Goal: Information Seeking & Learning: Check status

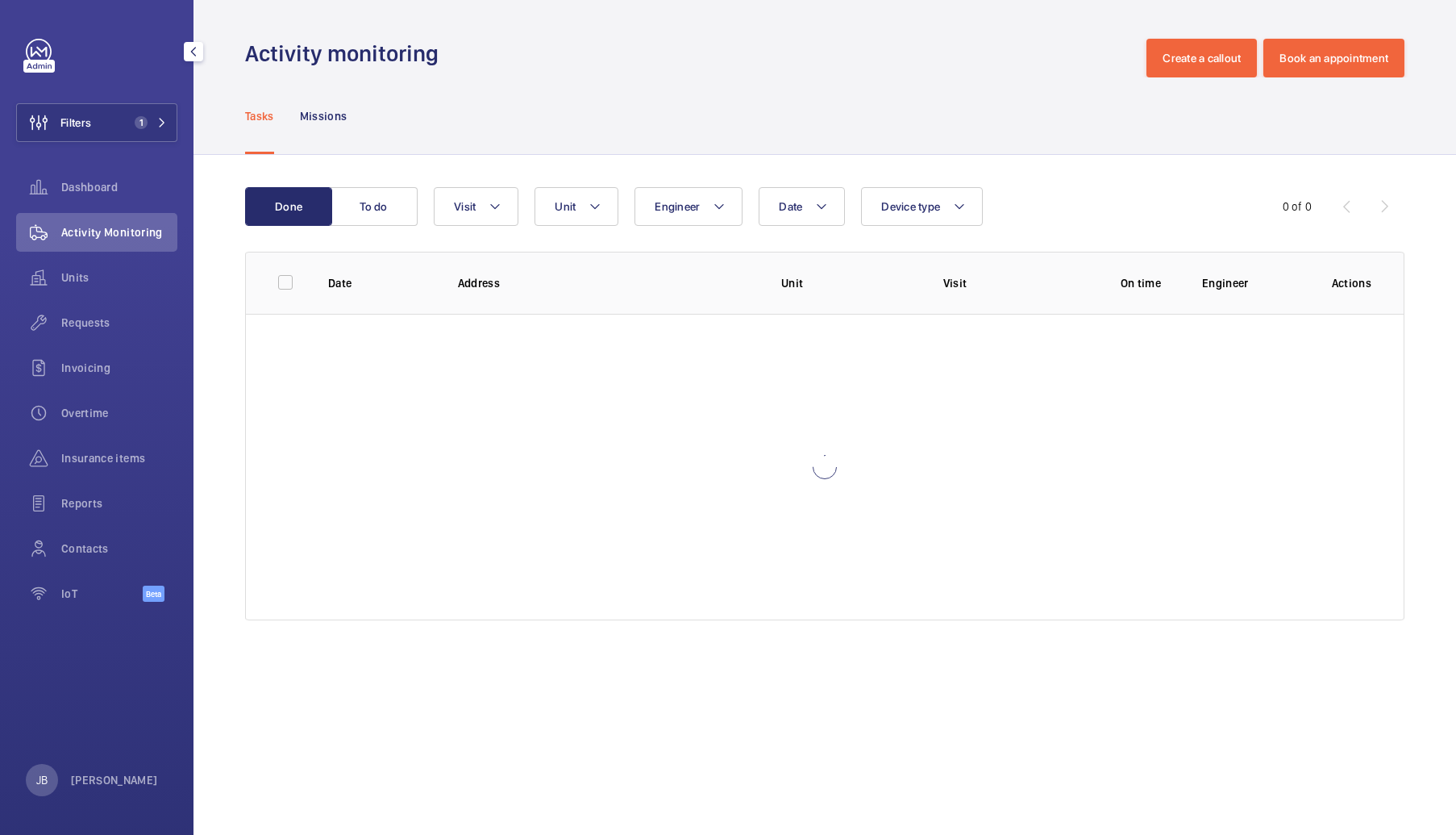
click at [120, 123] on button "Filters 1" at bounding box center [97, 122] width 162 height 39
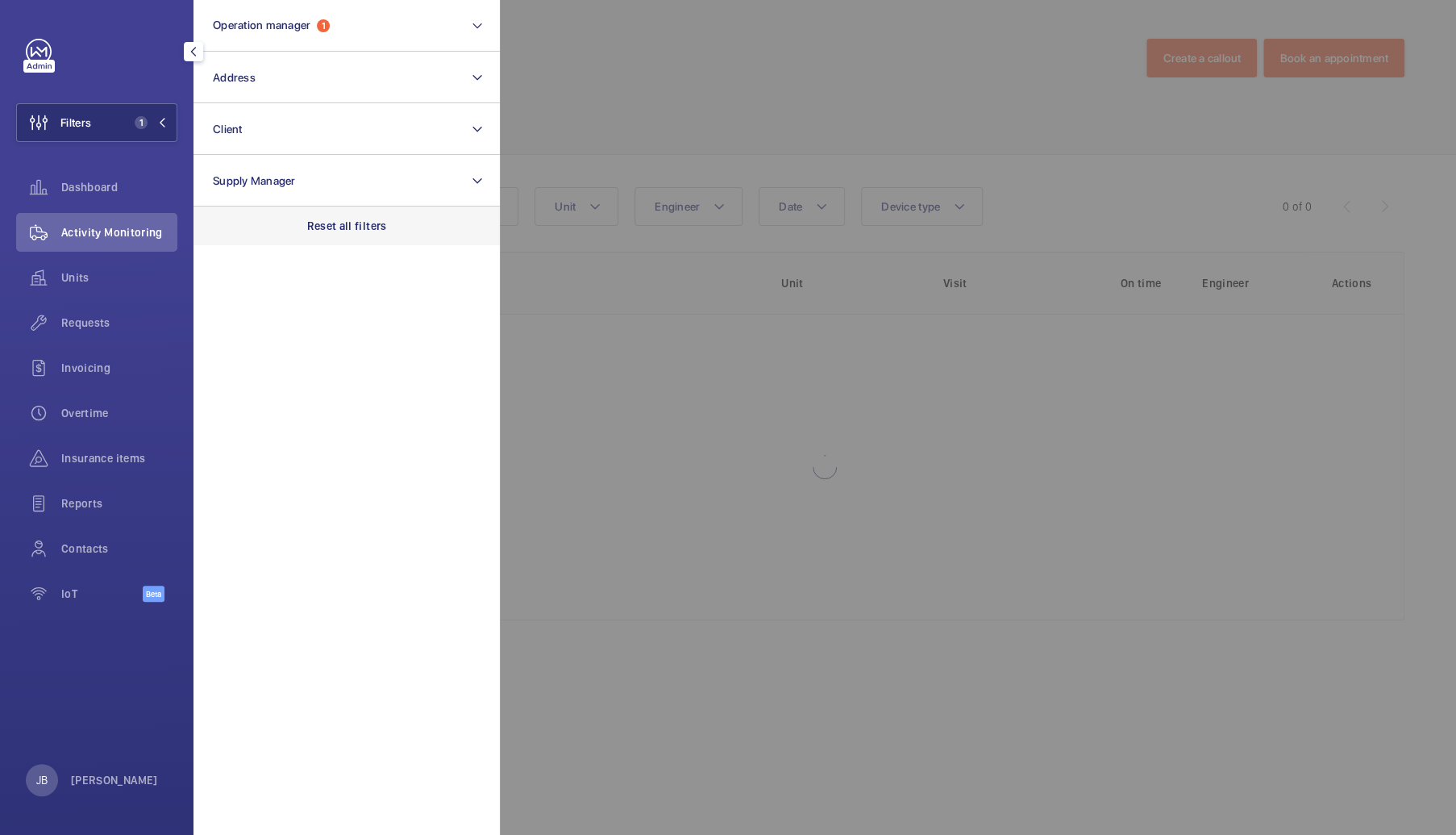
click at [329, 224] on p "Reset all filters" at bounding box center [348, 226] width 80 height 16
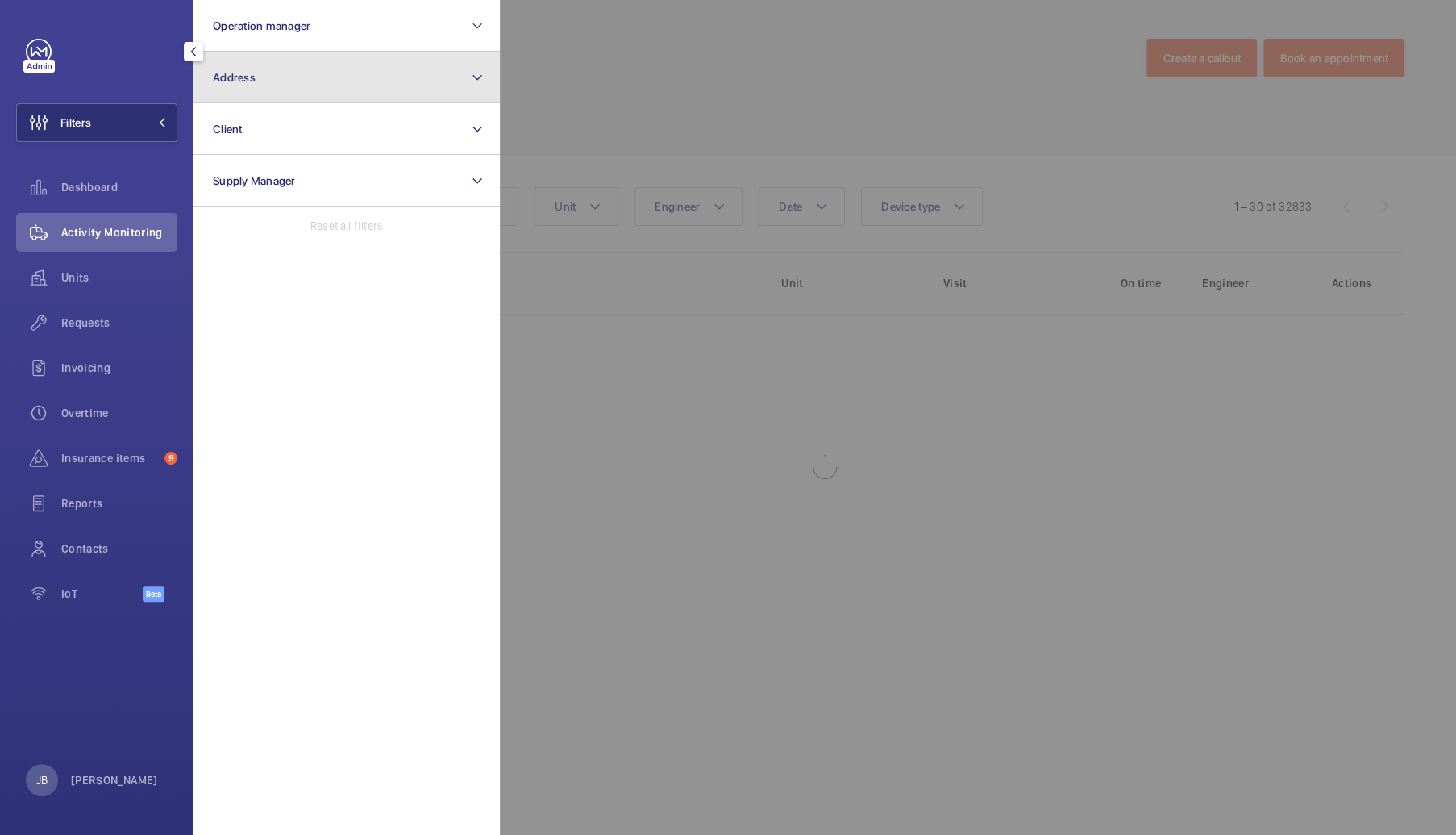
click at [307, 94] on button "Address" at bounding box center [347, 78] width 307 height 52
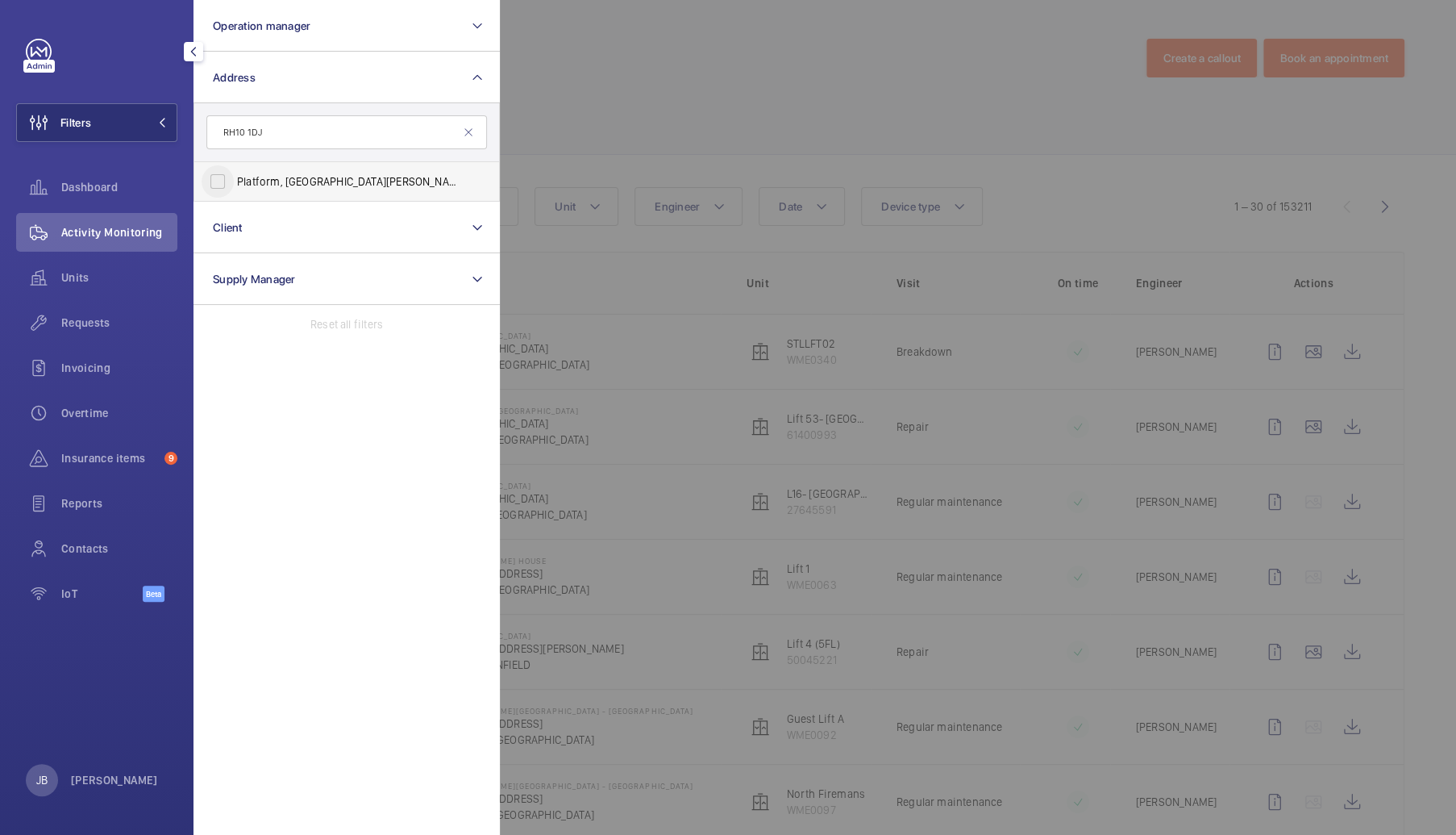
type input "RH10 1DJ"
click at [220, 187] on input "Platform, The Boulevard - The Boulevard, CRAWLEY RH10 1DJ" at bounding box center [218, 182] width 32 height 32
checkbox input "true"
click at [567, 115] on div at bounding box center [1228, 418] width 1456 height 835
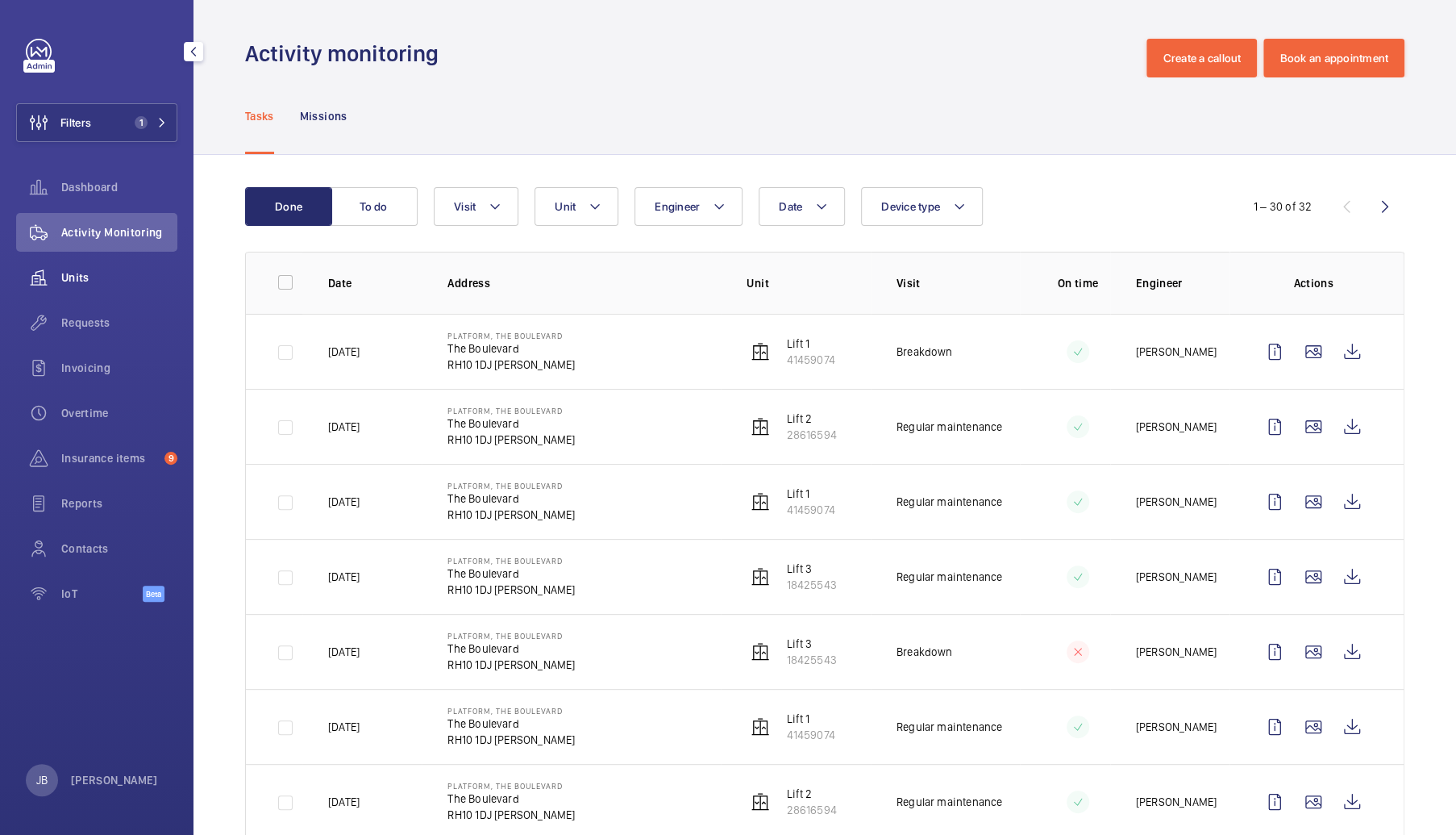
click at [96, 270] on span "Units" at bounding box center [119, 278] width 116 height 16
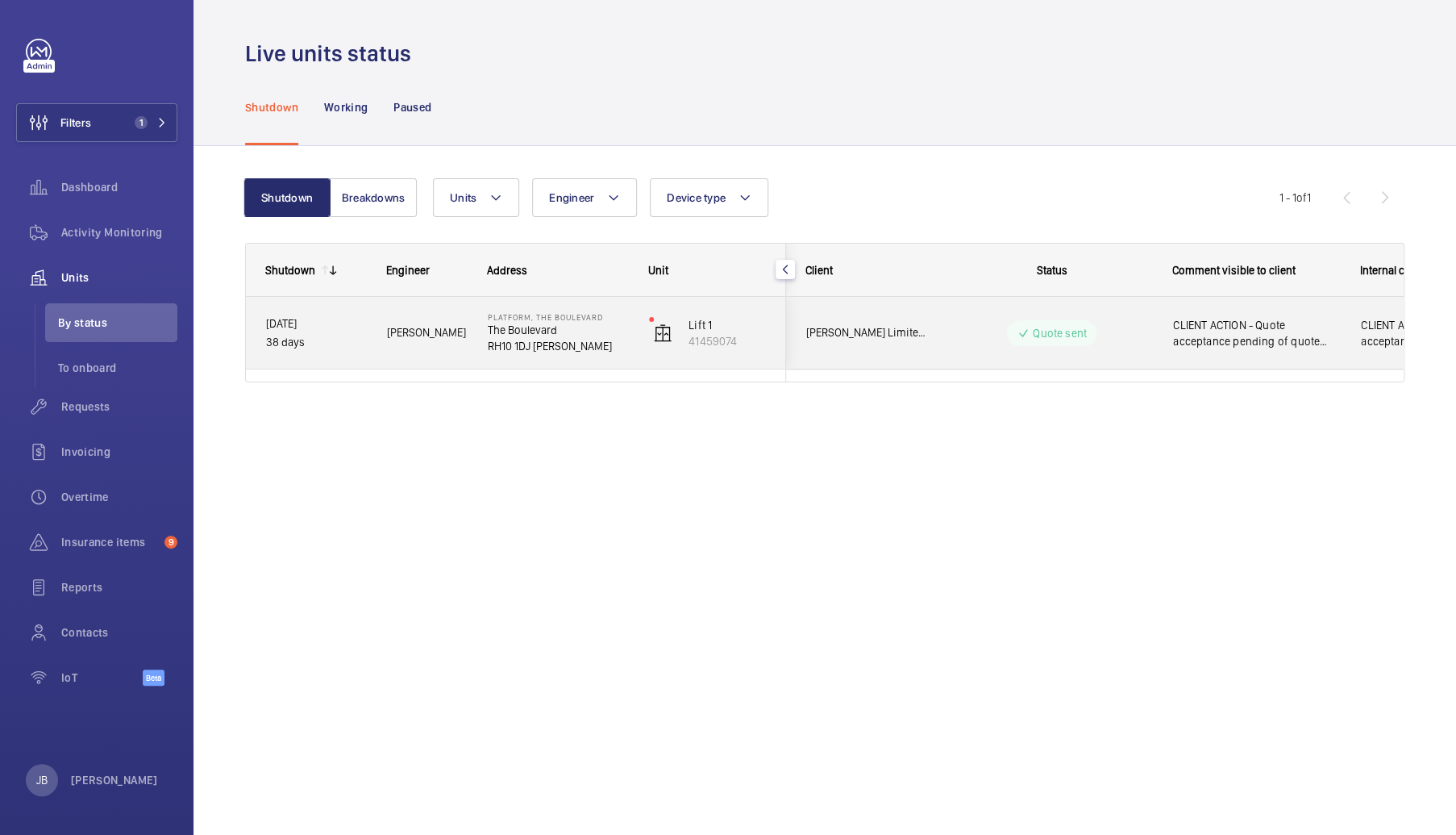
click at [1223, 337] on span "CLIENT ACTION - Quote acceptance pending of quote 21658 [DATE]" at bounding box center [1256, 333] width 167 height 32
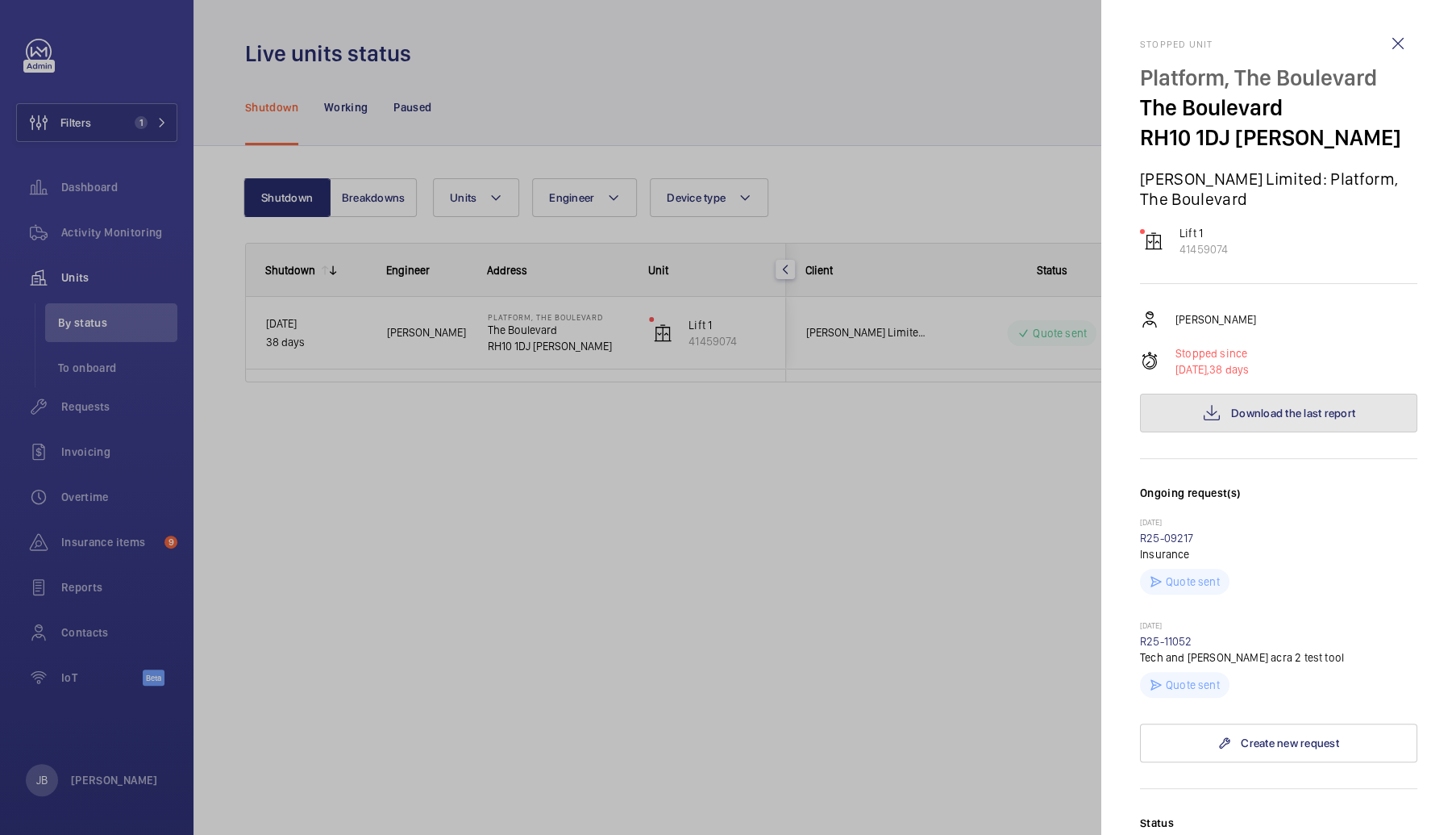
click at [1261, 411] on span "Download the last report" at bounding box center [1293, 413] width 124 height 13
click at [141, 112] on div at bounding box center [728, 418] width 1456 height 835
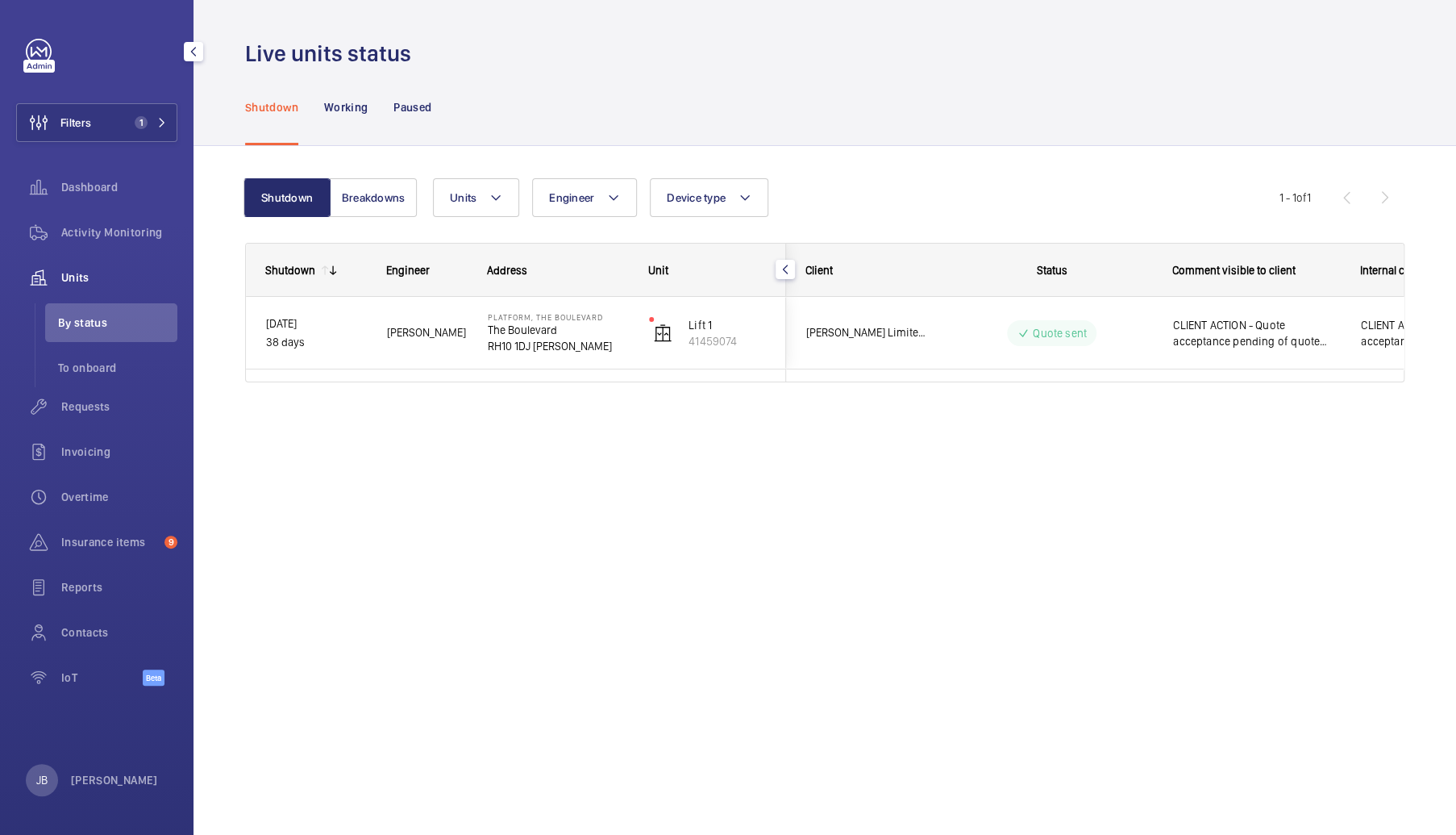
click at [105, 125] on button "Filters 1" at bounding box center [97, 122] width 162 height 39
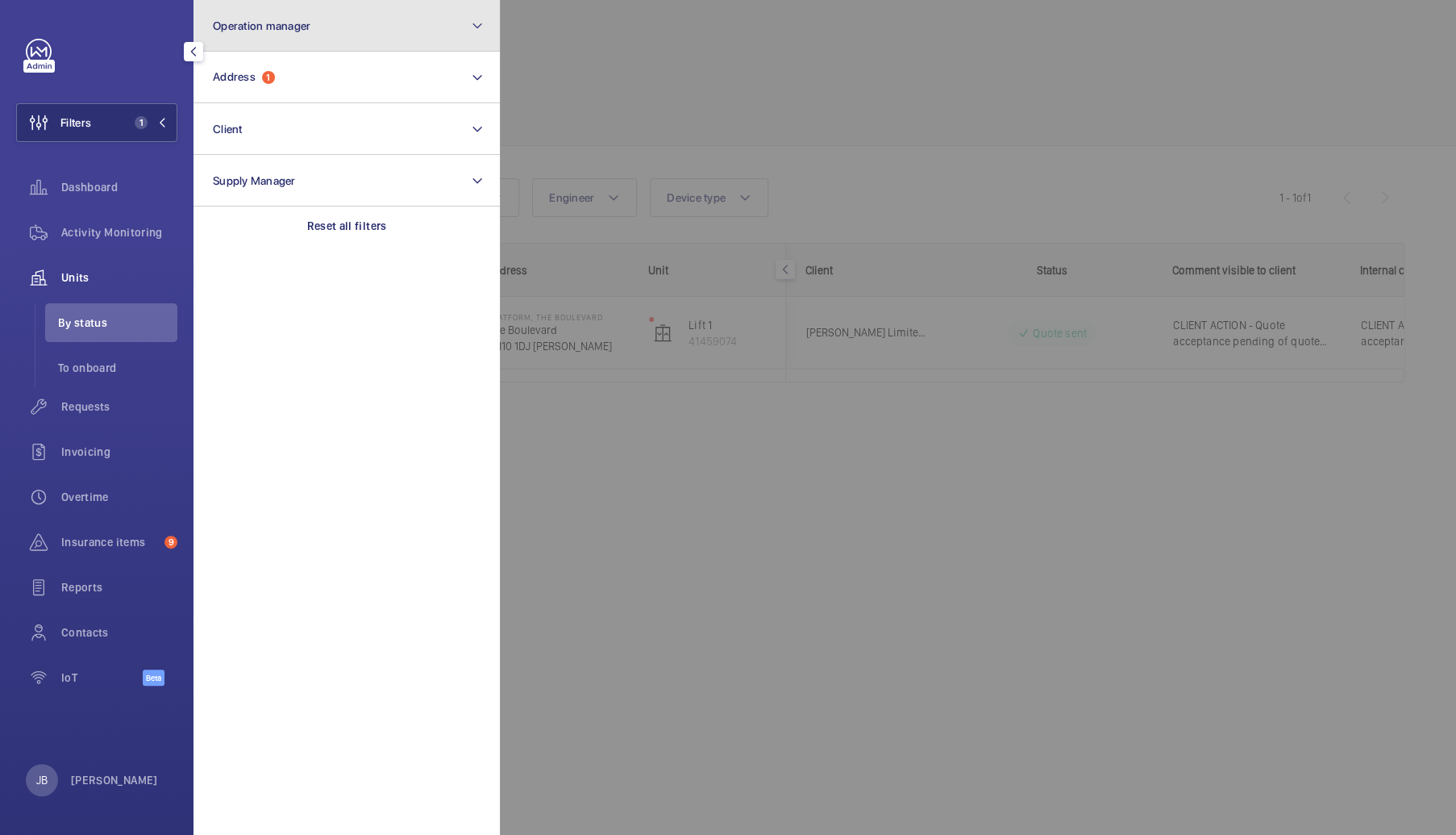
click at [300, 40] on button "Operation manager" at bounding box center [347, 26] width 307 height 52
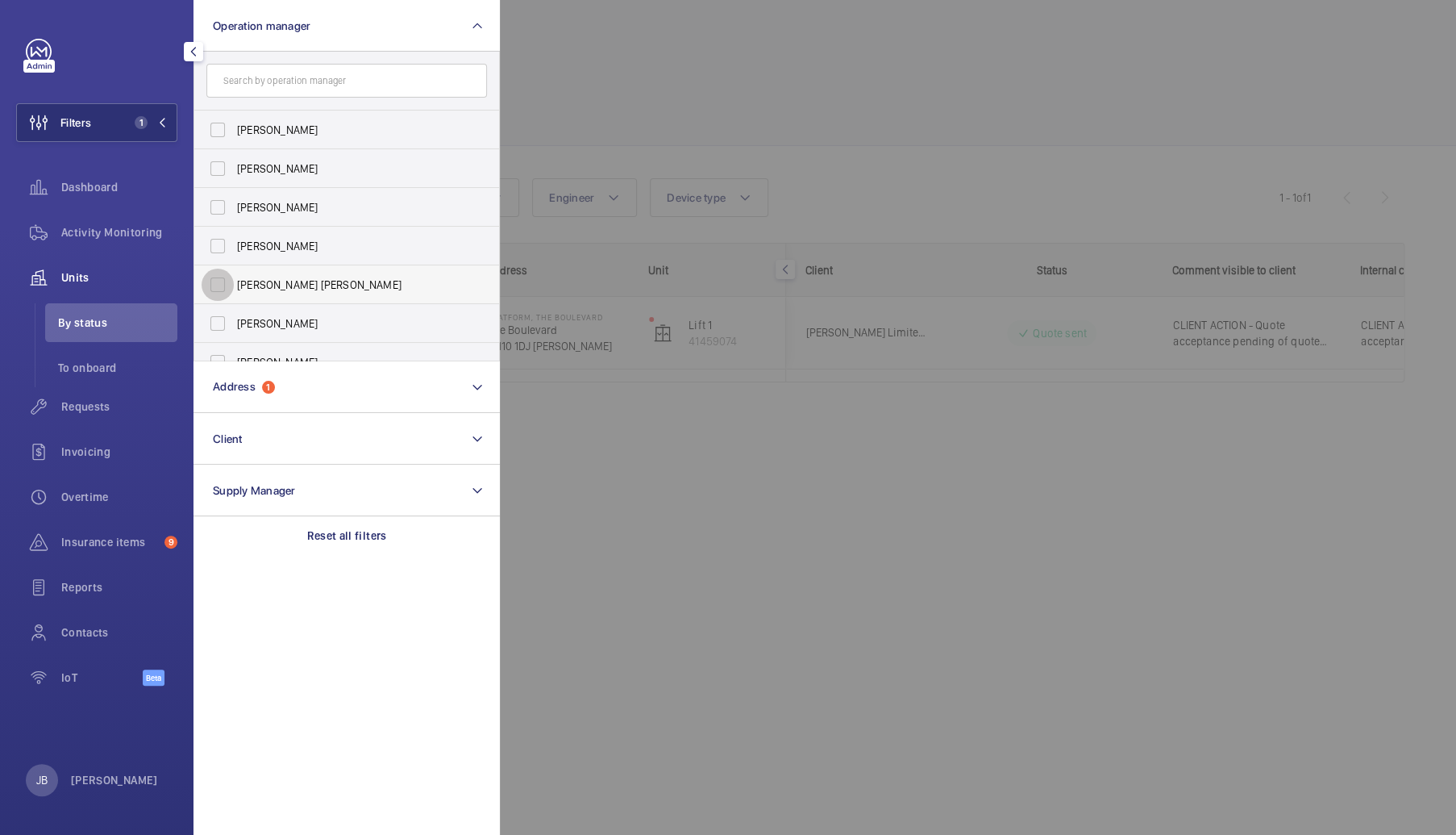
click at [219, 283] on input "[PERSON_NAME] [PERSON_NAME]" at bounding box center [218, 285] width 32 height 32
checkbox input "true"
click at [713, 99] on div at bounding box center [1228, 418] width 1456 height 835
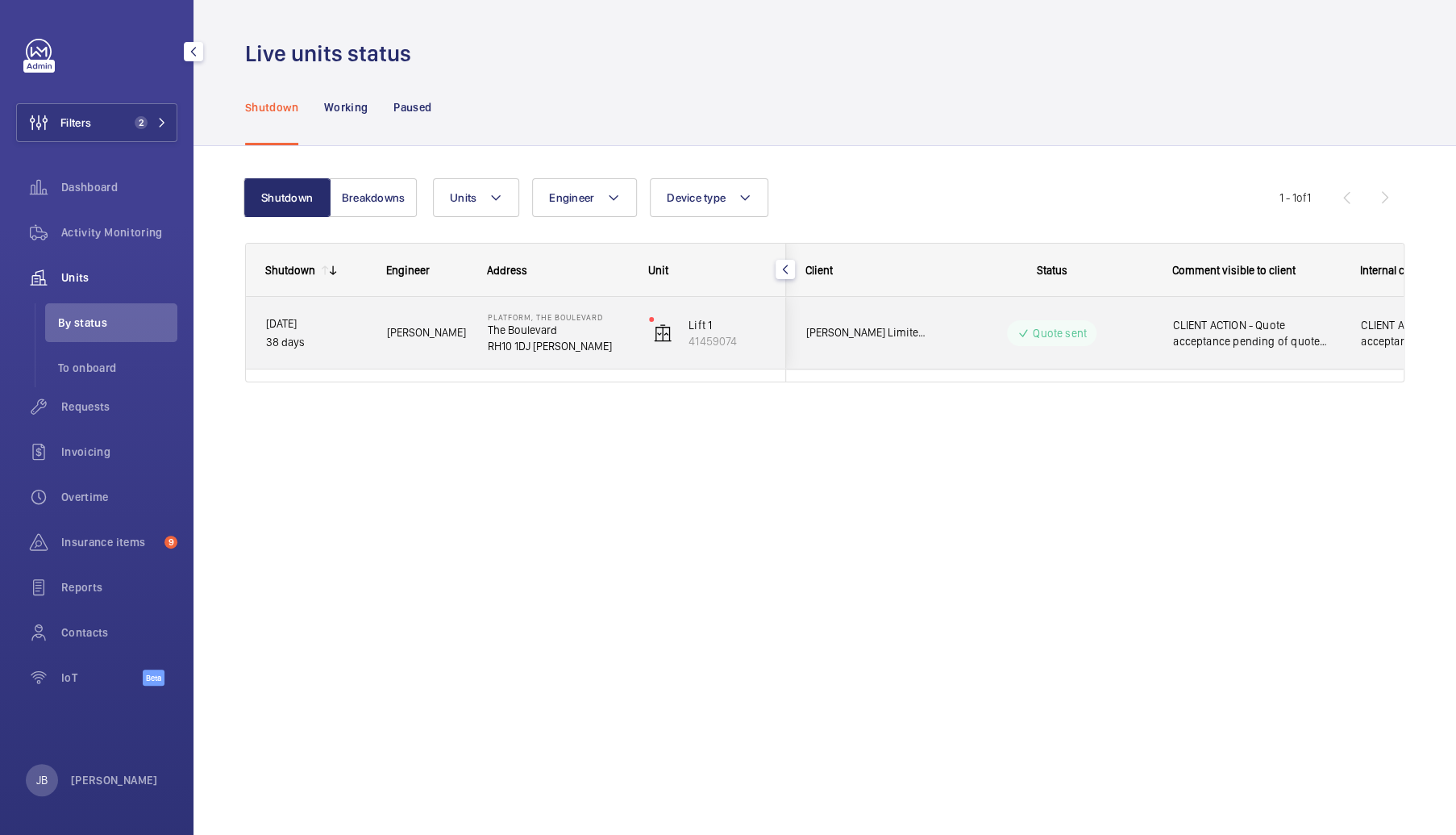
click at [1251, 333] on span "CLIENT ACTION - Quote acceptance pending of quote 21658 [DATE]" at bounding box center [1256, 333] width 167 height 32
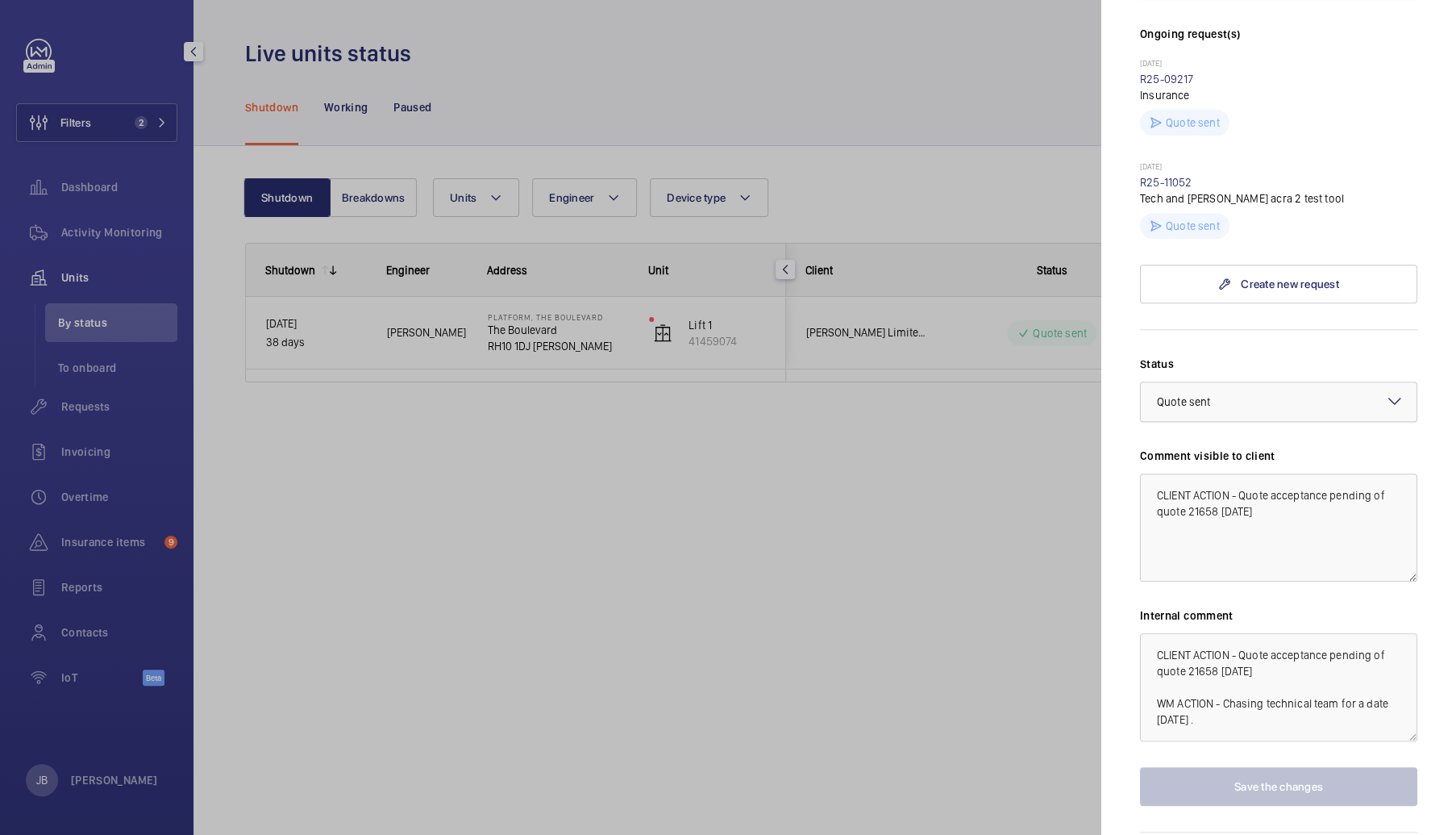
scroll to position [484, 0]
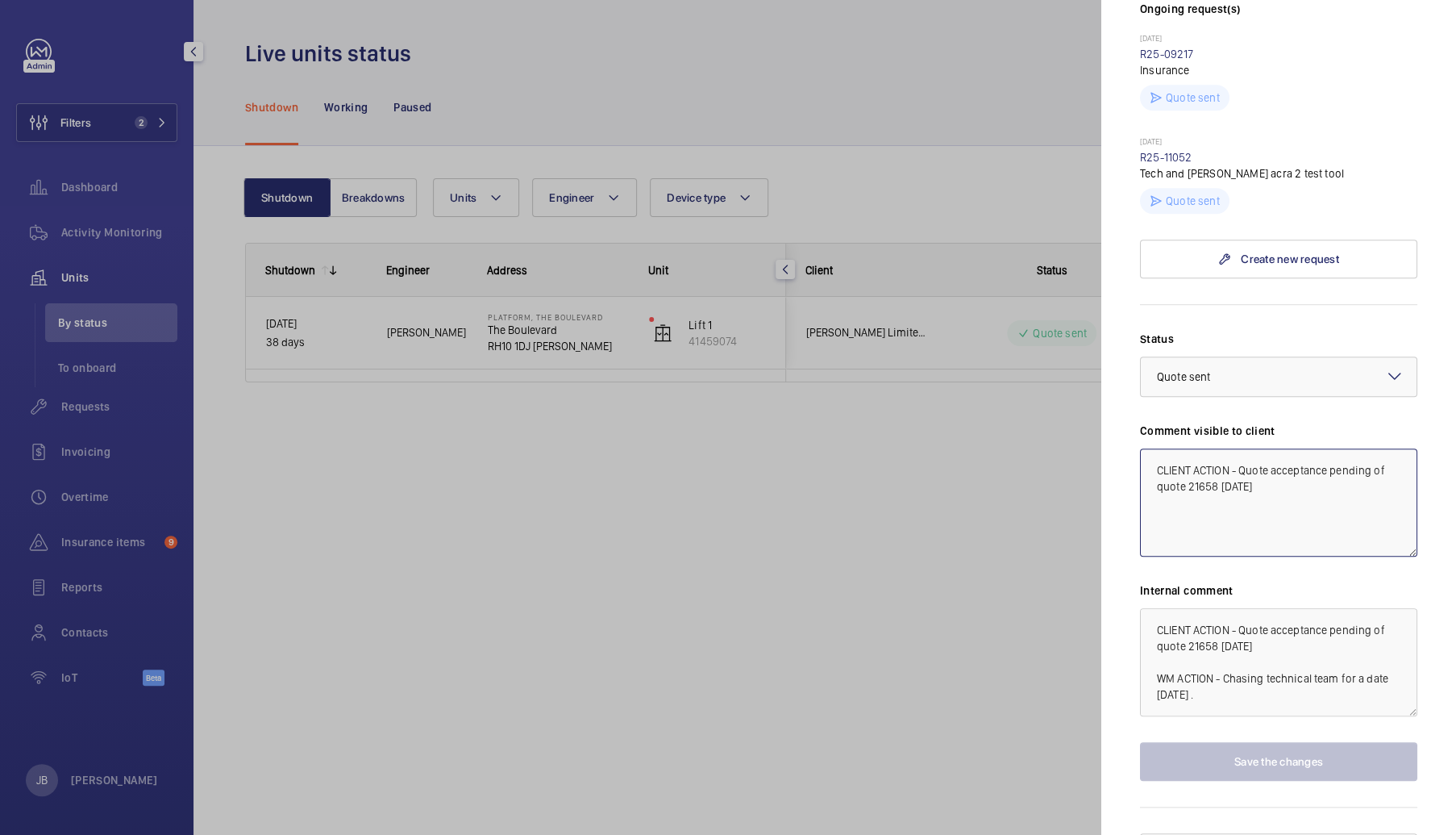
drag, startPoint x: 1185, startPoint y: 489, endPoint x: 1218, endPoint y: 483, distance: 33.5
click at [1218, 483] on textarea "CLIENT ACTION - Quote acceptance pending of quote 21658 [DATE]" at bounding box center [1279, 502] width 278 height 108
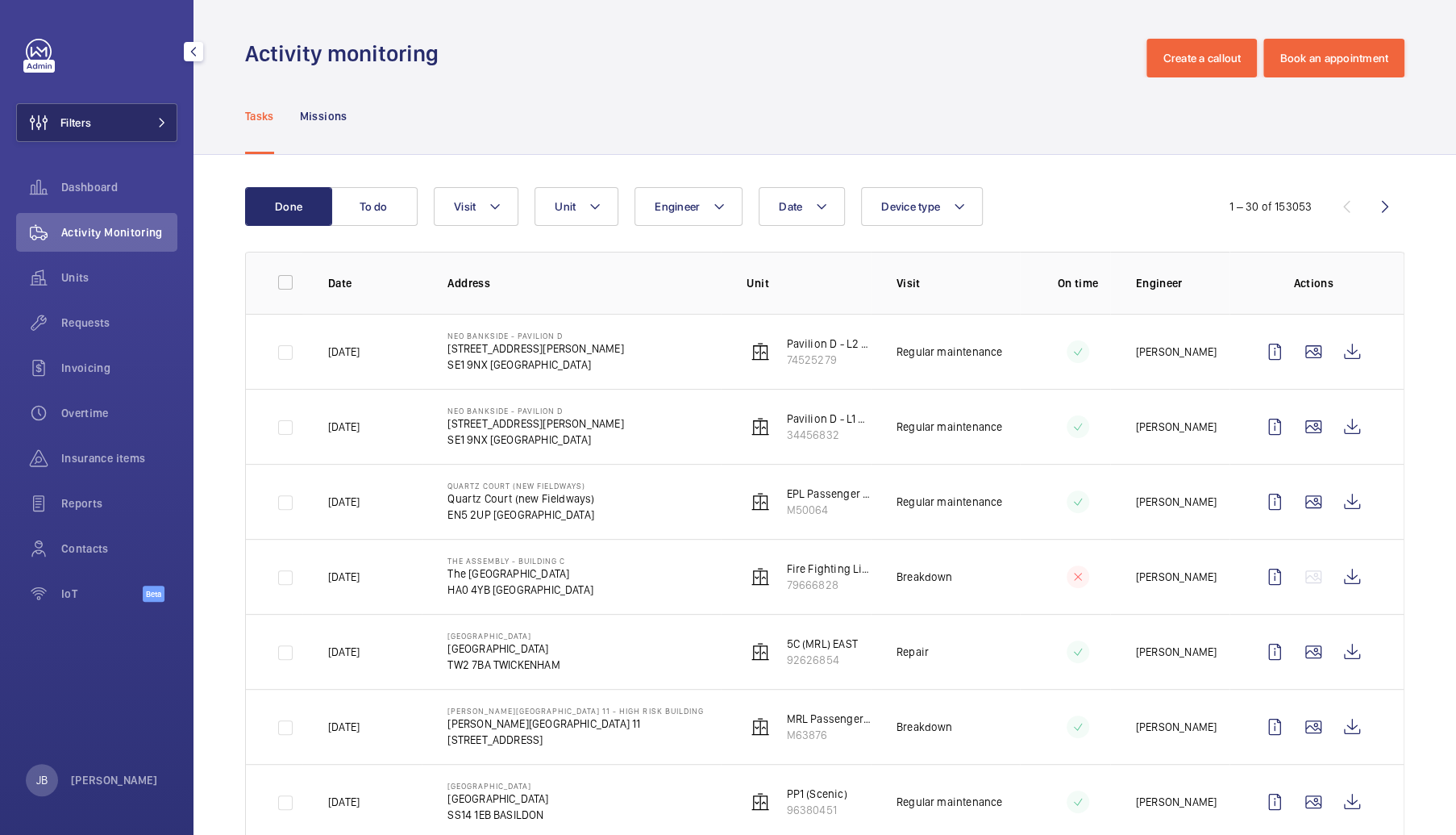
click at [117, 125] on button "Filters" at bounding box center [97, 122] width 162 height 39
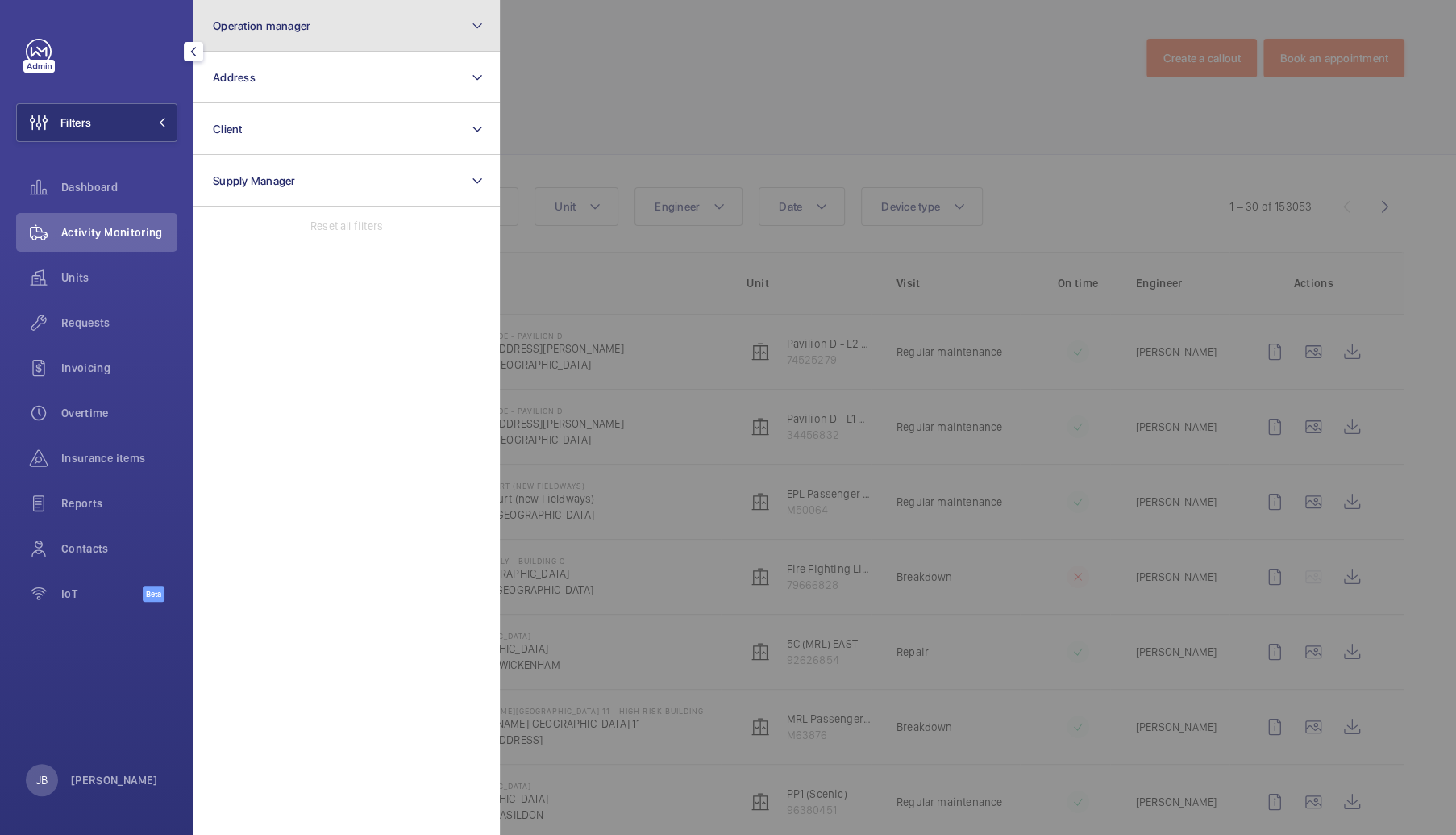
click at [306, 35] on button "Operation manager" at bounding box center [347, 26] width 307 height 52
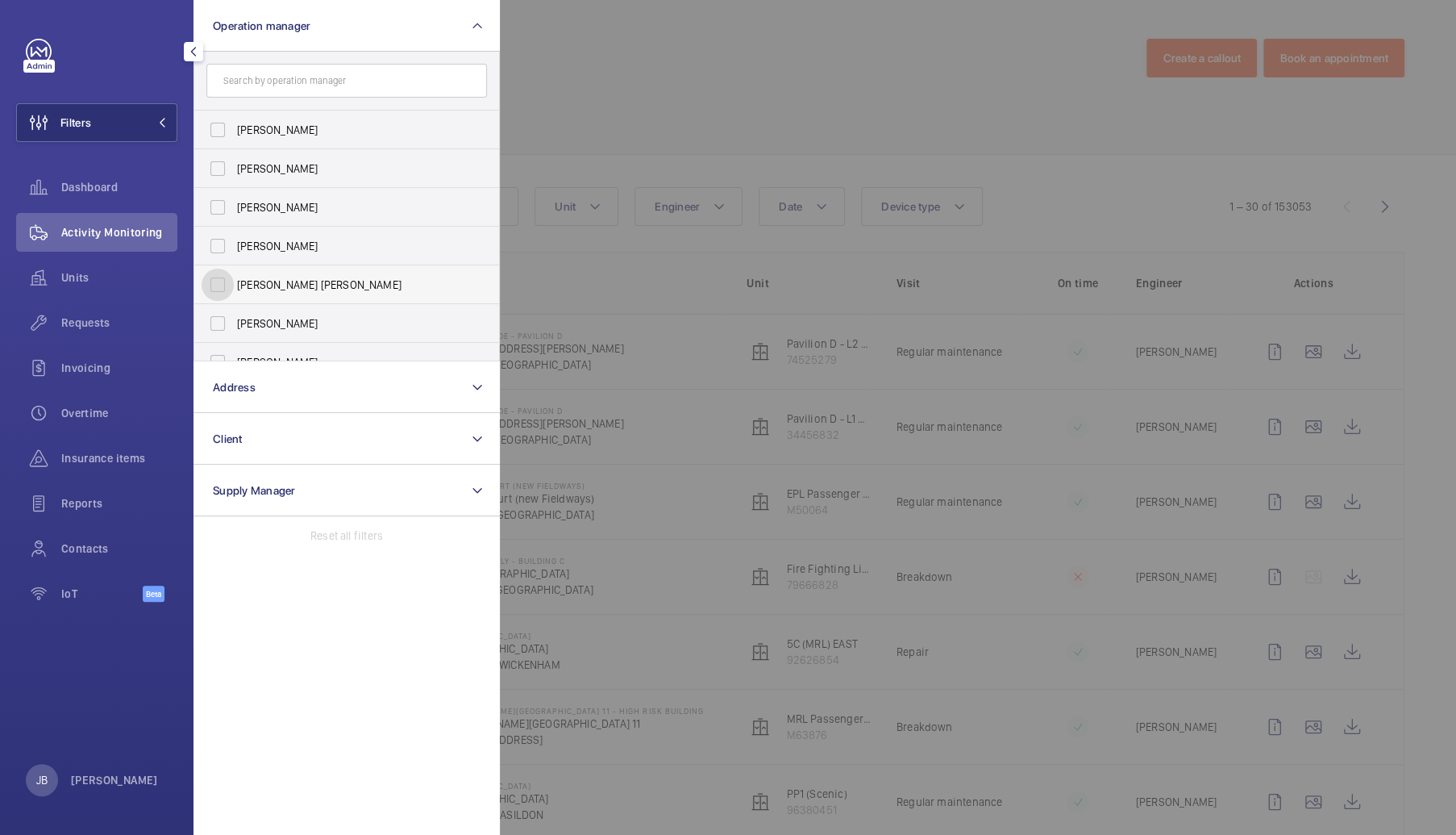
click at [220, 285] on input "[PERSON_NAME] [PERSON_NAME]" at bounding box center [218, 285] width 32 height 32
checkbox input "true"
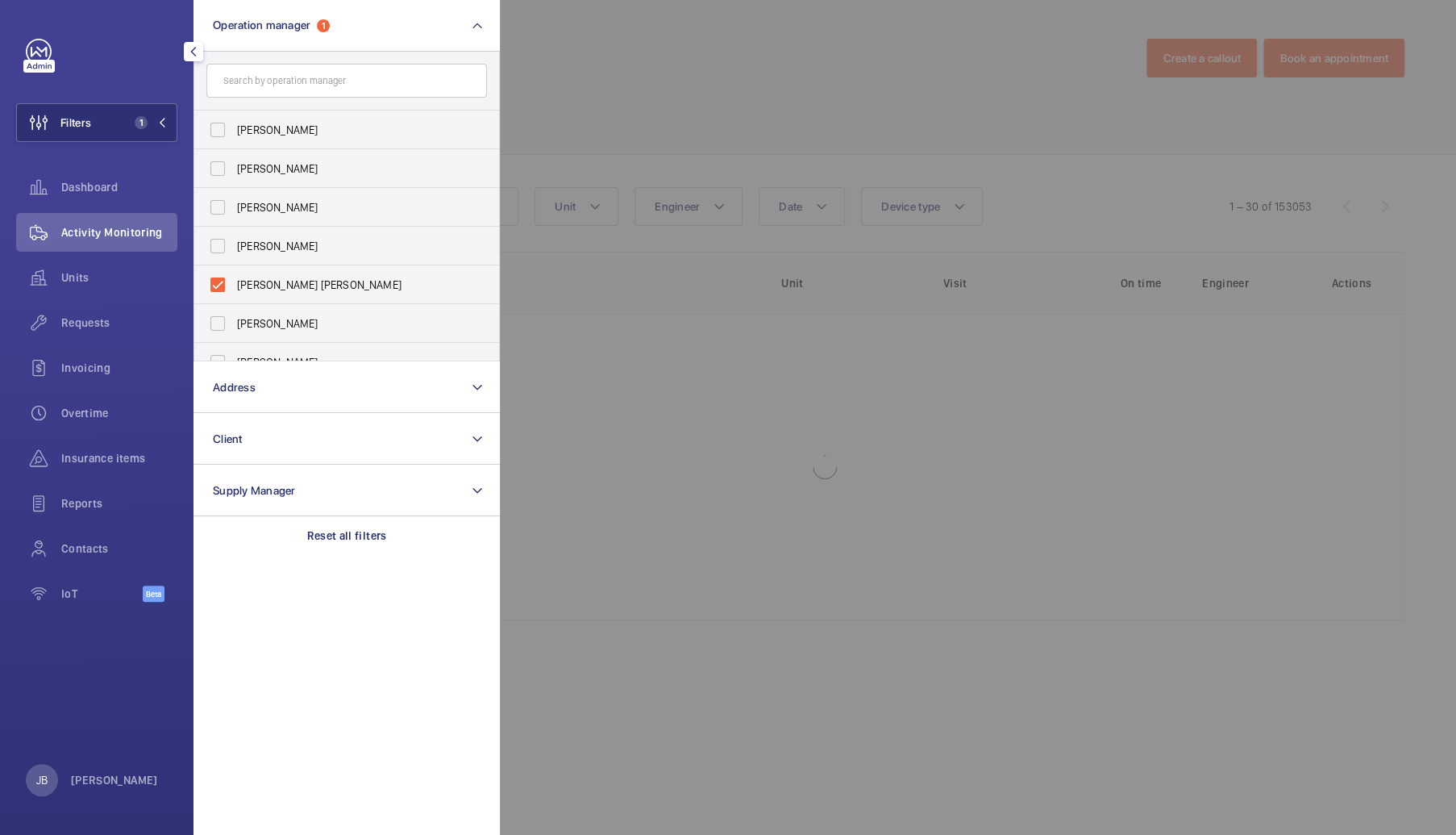
click at [568, 109] on div at bounding box center [1228, 418] width 1456 height 835
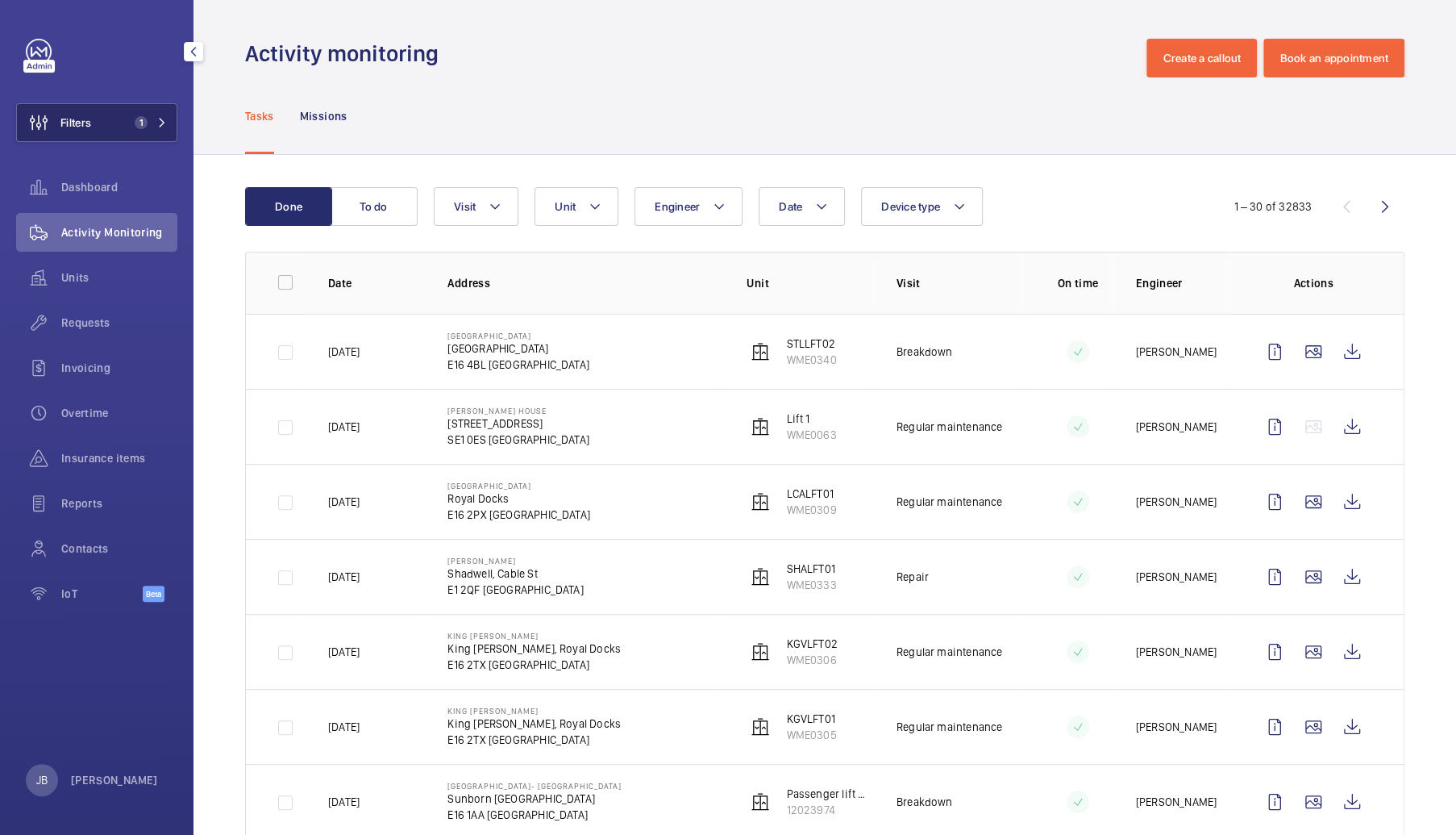
click at [146, 129] on button "Filters 1" at bounding box center [97, 122] width 162 height 39
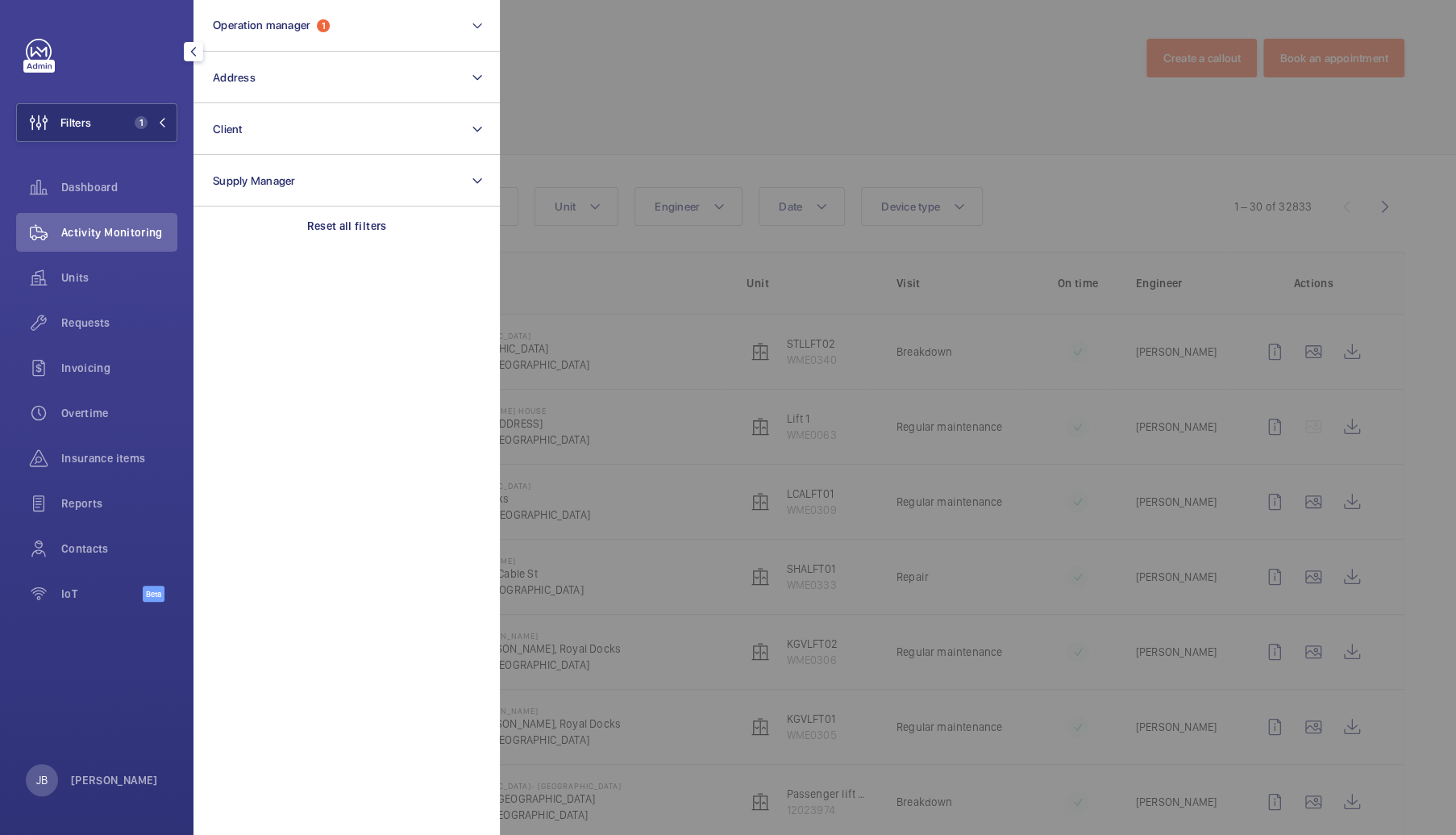
click at [563, 86] on div at bounding box center [1228, 418] width 1456 height 835
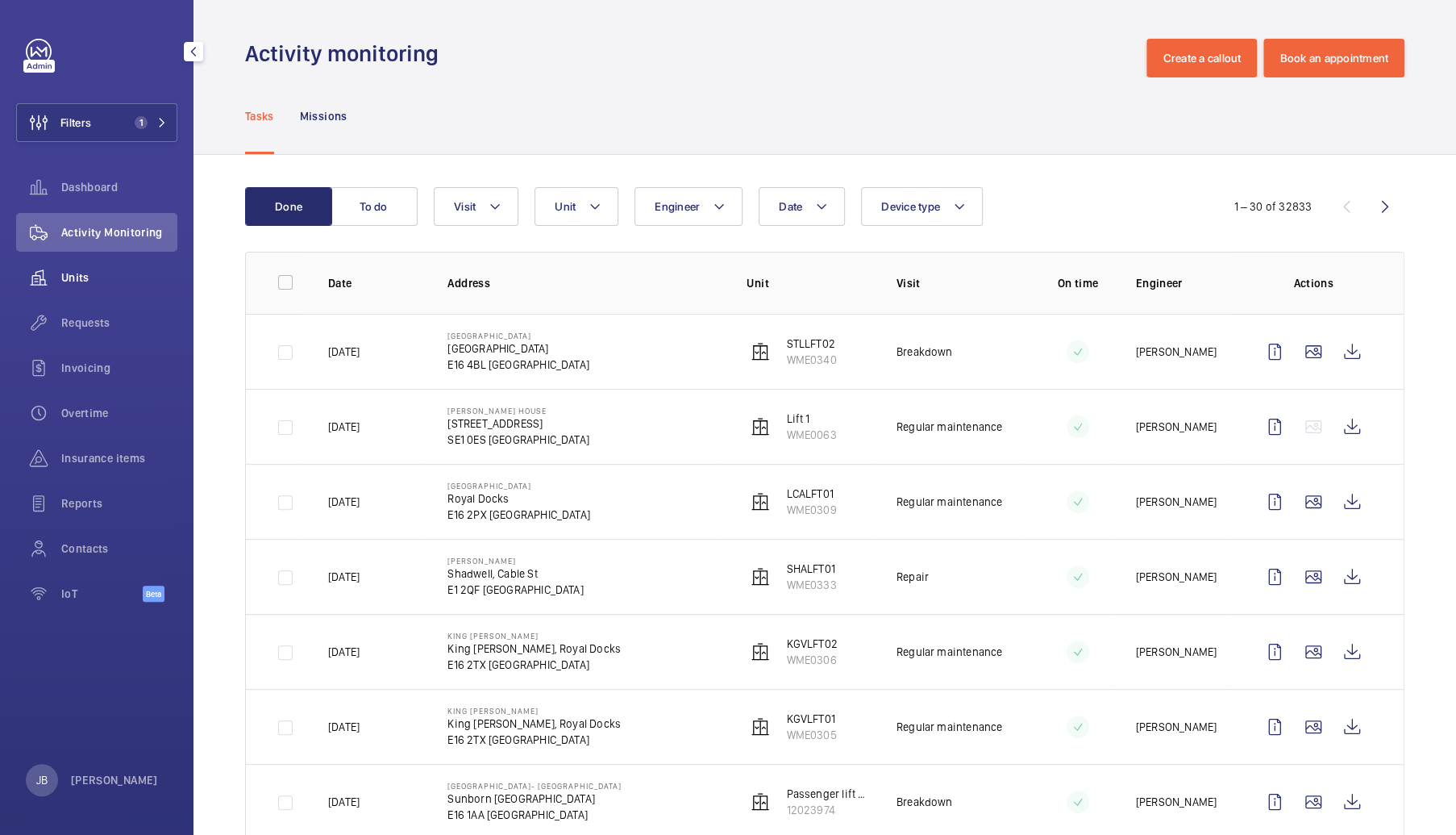
click at [100, 271] on span "Units" at bounding box center [119, 278] width 116 height 16
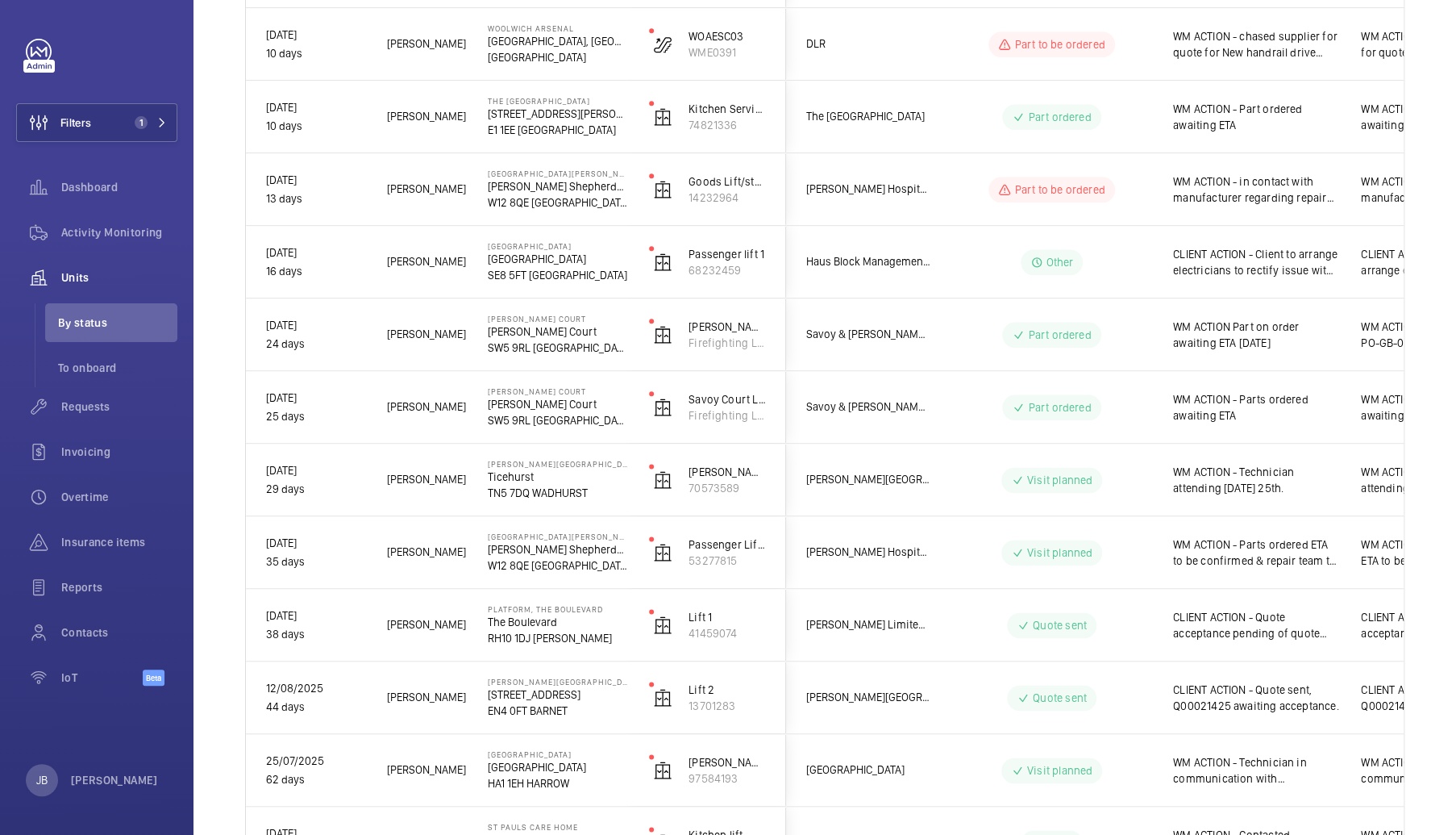
scroll to position [1149, 0]
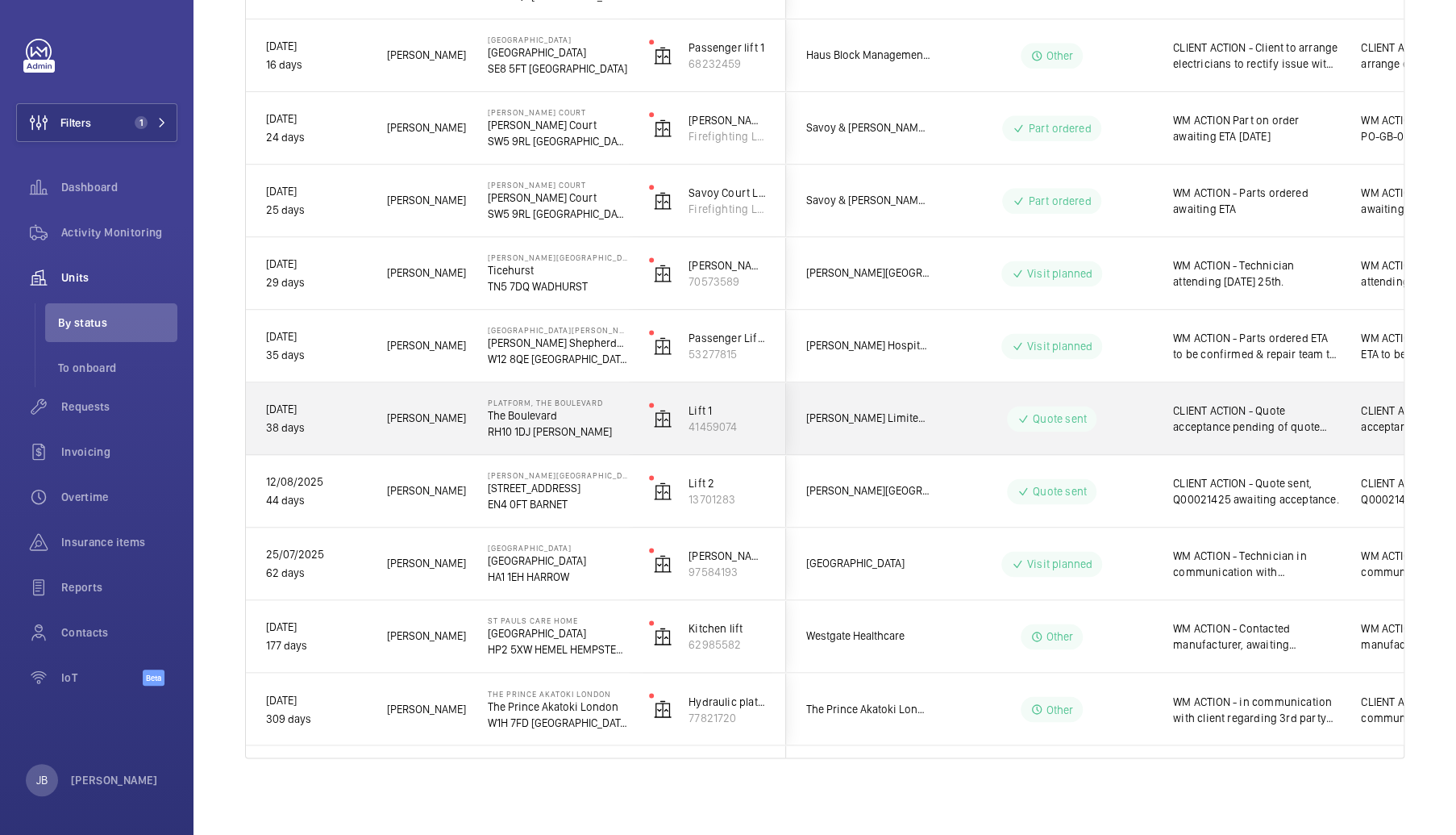
click at [1221, 428] on span "CLIENT ACTION - Quote acceptance pending of quote 21658 [DATE]" at bounding box center [1256, 418] width 167 height 32
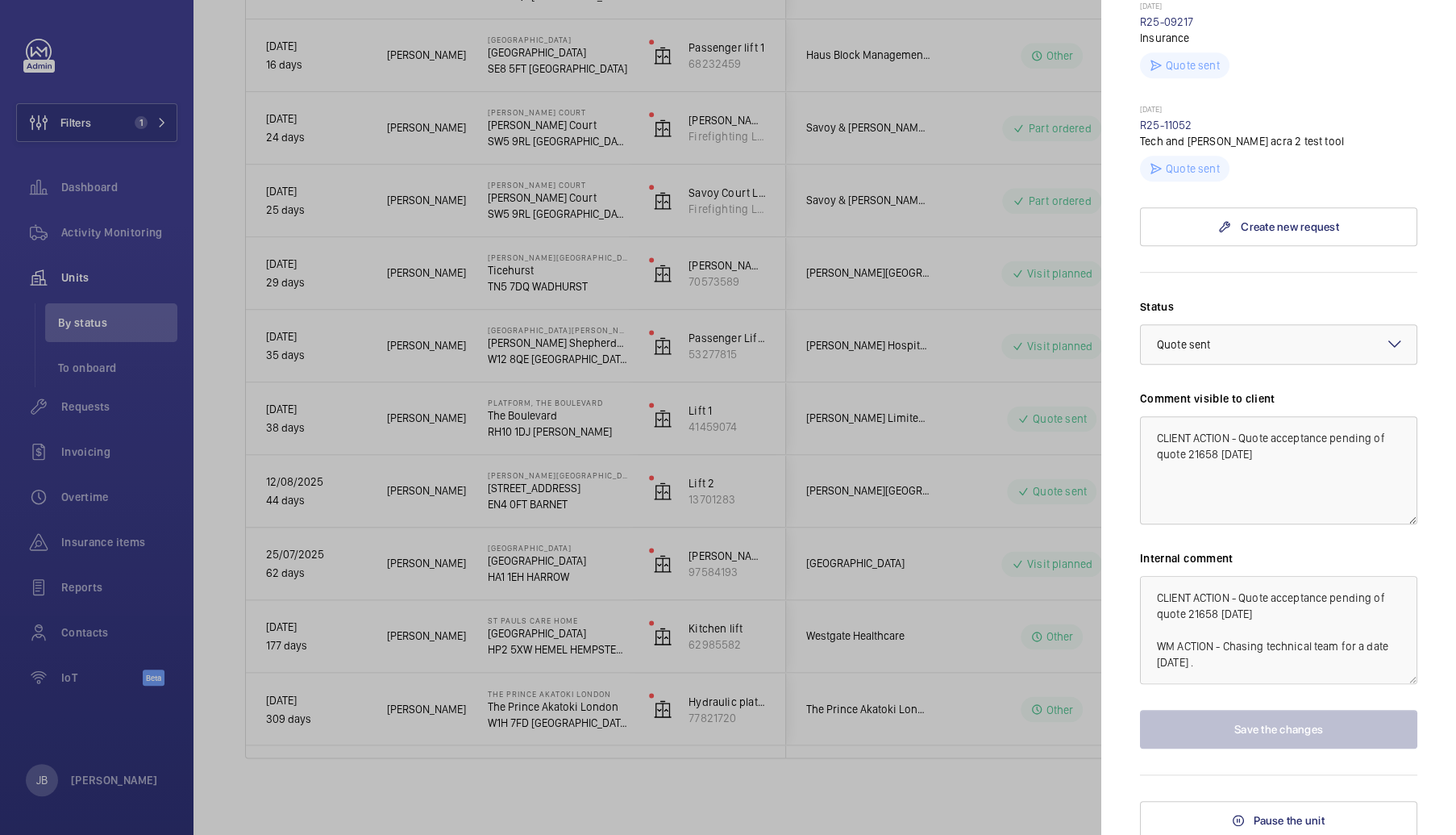
scroll to position [519, 0]
